Goal: Participate in discussion

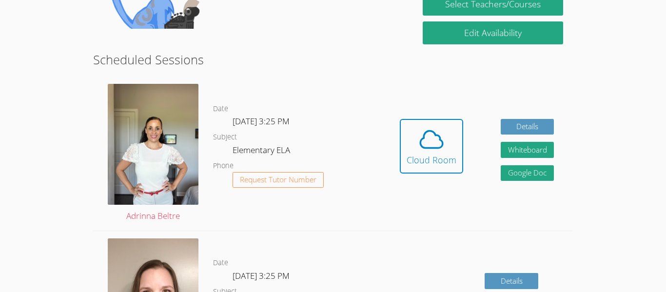
scroll to position [228, 0]
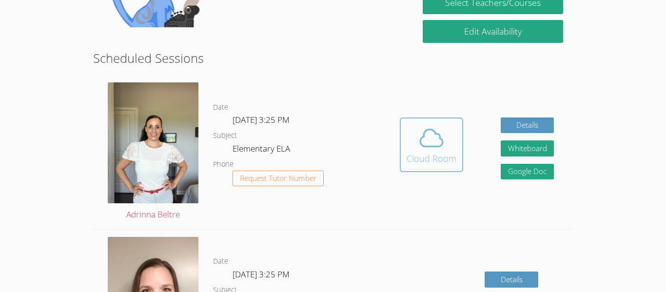
click at [423, 161] on div "Cloud Room" at bounding box center [432, 159] width 50 height 14
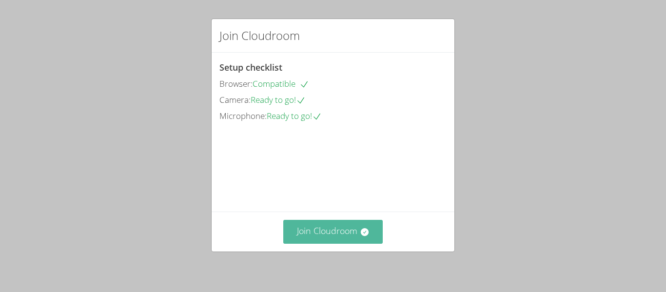
click at [360, 232] on icon at bounding box center [365, 232] width 10 height 10
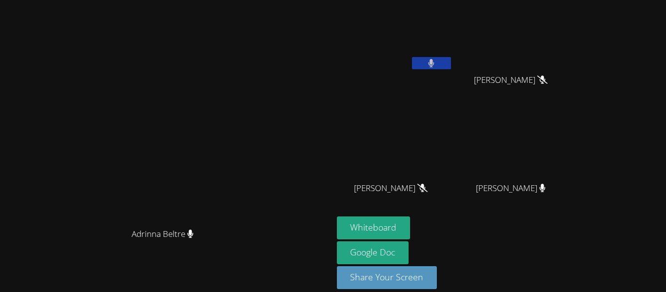
scroll to position [11, 0]
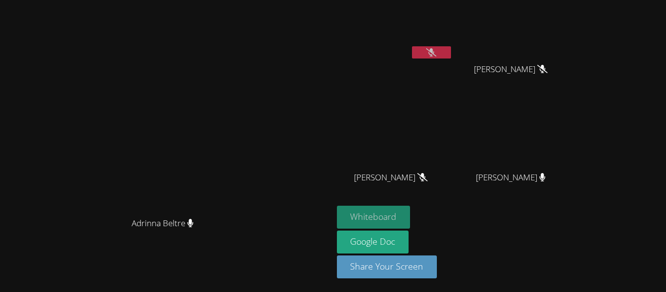
click at [411, 218] on button "Whiteboard" at bounding box center [374, 217] width 74 height 23
click at [451, 54] on button at bounding box center [431, 52] width 39 height 12
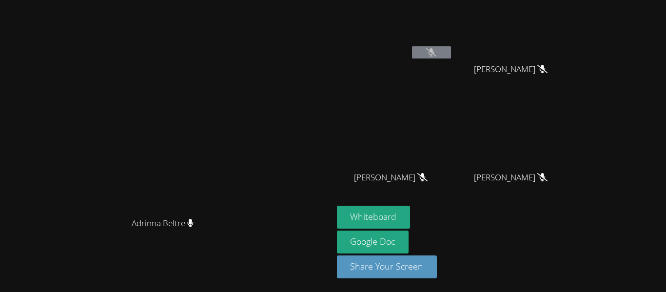
click at [451, 51] on button at bounding box center [431, 52] width 39 height 12
click at [451, 54] on button at bounding box center [431, 52] width 39 height 12
click at [437, 52] on icon at bounding box center [431, 52] width 10 height 8
click at [437, 50] on icon at bounding box center [431, 52] width 10 height 8
click at [437, 51] on icon at bounding box center [431, 52] width 10 height 8
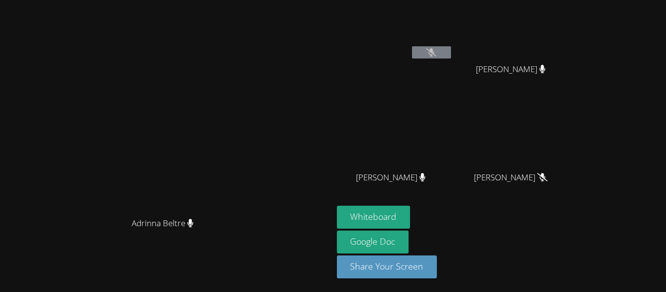
click at [453, 67] on div "[PERSON_NAME]" at bounding box center [395, 45] width 116 height 104
click at [437, 55] on icon at bounding box center [431, 52] width 10 height 8
click at [451, 58] on button at bounding box center [431, 52] width 39 height 12
click at [437, 51] on icon at bounding box center [431, 52] width 10 height 8
click at [451, 52] on button at bounding box center [431, 52] width 39 height 12
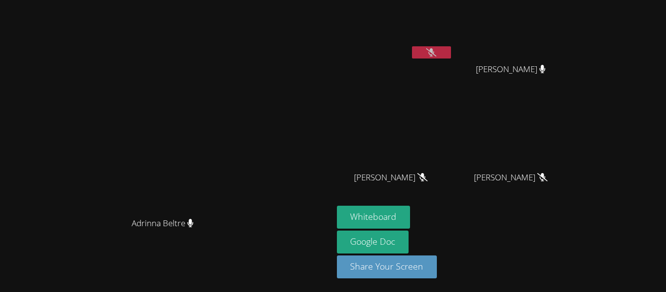
click at [451, 58] on button at bounding box center [431, 52] width 39 height 12
click at [437, 53] on icon at bounding box center [431, 52] width 10 height 8
click at [451, 55] on button at bounding box center [431, 52] width 39 height 12
click at [437, 49] on icon at bounding box center [431, 52] width 10 height 8
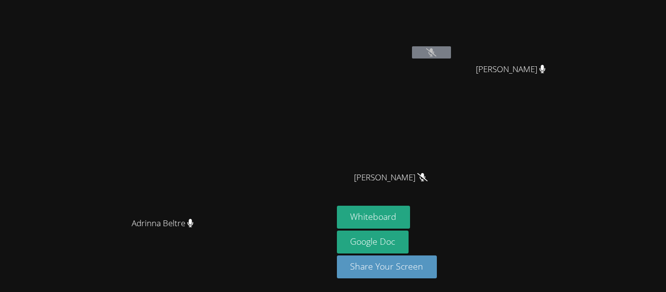
click at [451, 54] on button at bounding box center [431, 52] width 39 height 12
click at [437, 55] on icon at bounding box center [431, 52] width 10 height 8
click at [437, 53] on icon at bounding box center [431, 52] width 10 height 8
click at [451, 52] on button at bounding box center [431, 52] width 39 height 12
click at [451, 54] on button at bounding box center [431, 52] width 39 height 12
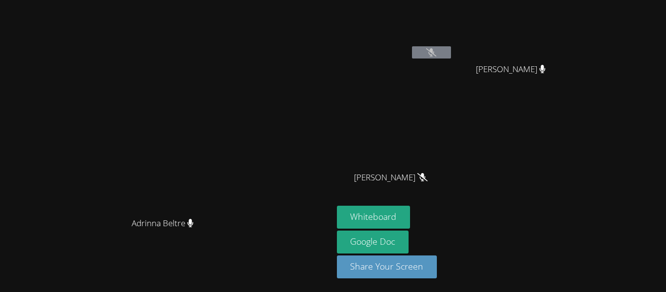
click at [548, 53] on video at bounding box center [515, 25] width 116 height 65
click at [437, 53] on icon at bounding box center [431, 52] width 10 height 8
click at [437, 56] on icon at bounding box center [431, 52] width 10 height 8
click at [437, 52] on icon at bounding box center [431, 52] width 10 height 8
click at [437, 56] on icon at bounding box center [431, 52] width 10 height 8
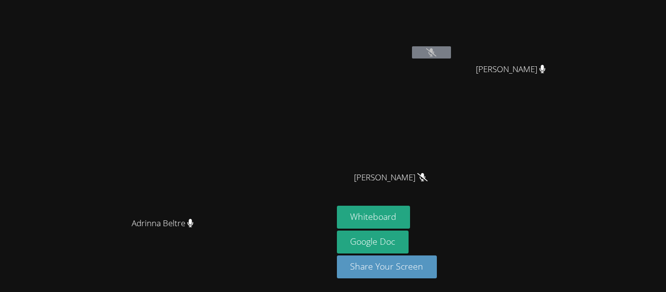
click at [451, 57] on button at bounding box center [431, 52] width 39 height 12
click at [437, 56] on icon at bounding box center [431, 52] width 10 height 8
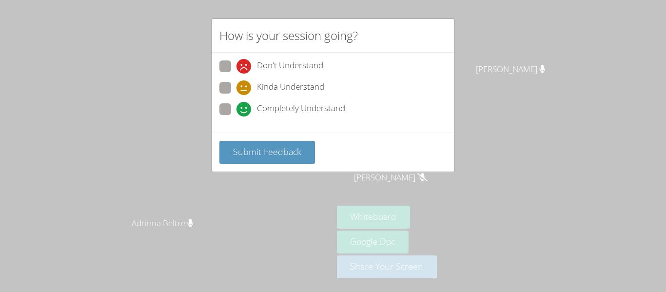
click at [226, 94] on label "Kinda Understand" at bounding box center [271, 88] width 105 height 13
click at [237, 90] on input "Kinda Understand" at bounding box center [241, 86] width 8 height 8
radio input "true"
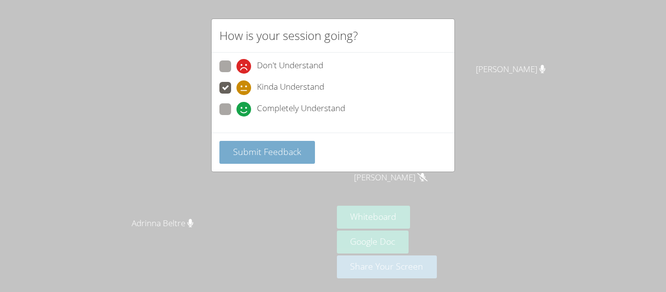
click at [286, 161] on button "Submit Feedback" at bounding box center [267, 152] width 96 height 23
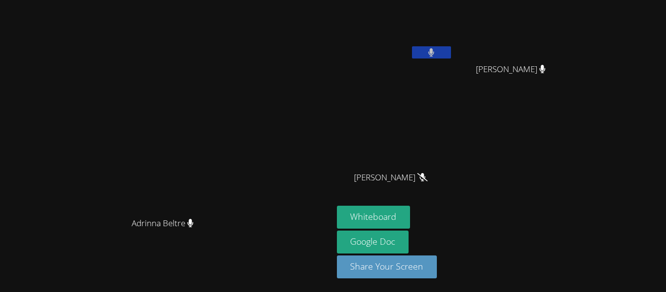
click at [147, 122] on video at bounding box center [166, 121] width 146 height 183
